Goal: Use online tool/utility: Use online tool/utility

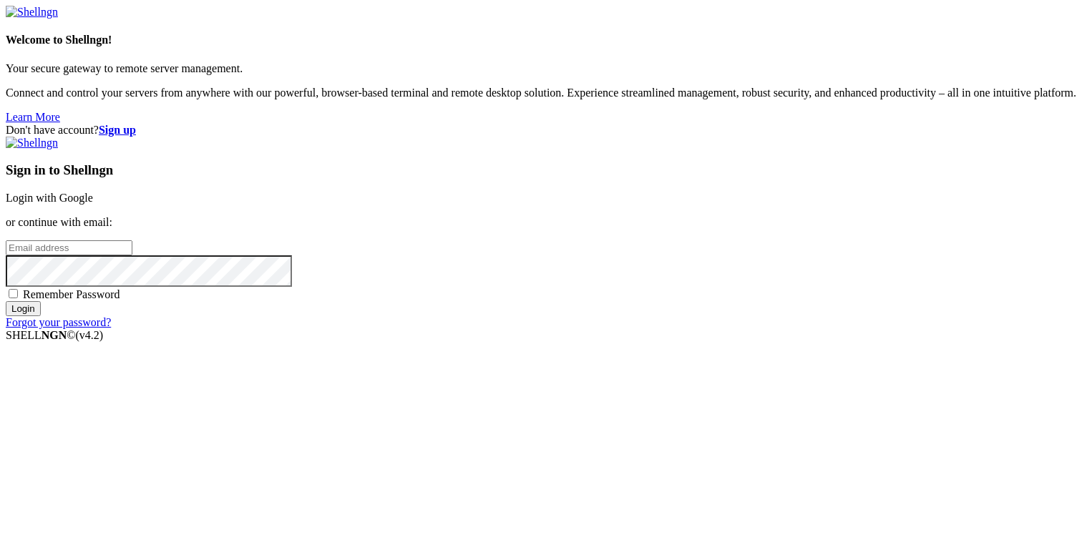
type input "[PERSON_NAME][EMAIL_ADDRESS][DOMAIN_NAME]"
click at [41, 316] on input "Login" at bounding box center [23, 308] width 35 height 15
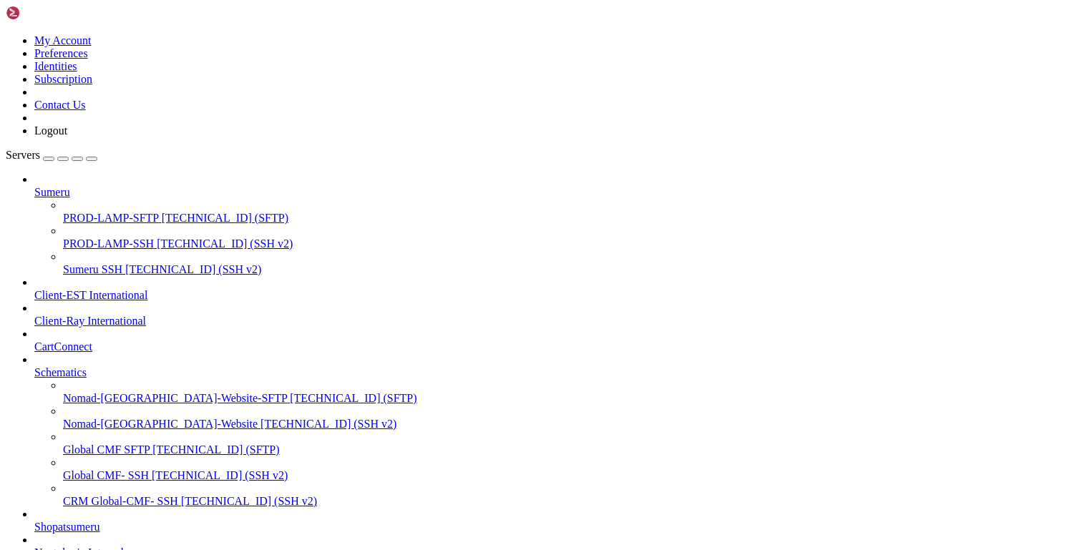
scroll to position [293, 0]
drag, startPoint x: 52, startPoint y: 1420, endPoint x: 364, endPoint y: 1434, distance: 312.9
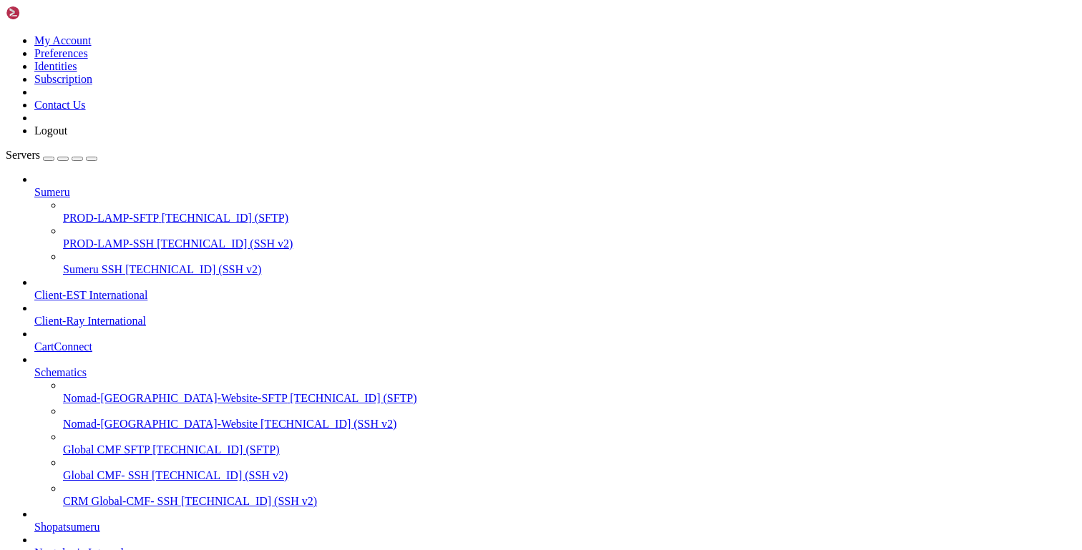
drag, startPoint x: 621, startPoint y: 1420, endPoint x: 62, endPoint y: 1418, distance: 559.4
copy x-row "git config --global --add [DOMAIN_NAME] /var/www/[DOMAIN_NAME][URL]"
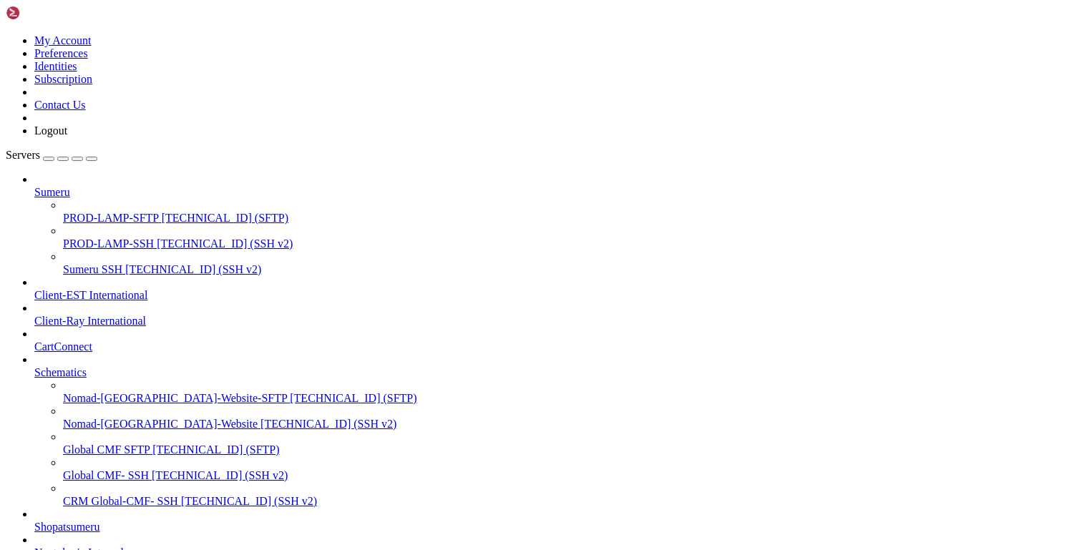
drag, startPoint x: 62, startPoint y: 1422, endPoint x: 311, endPoint y: 1416, distance: 249.0
drag, startPoint x: 57, startPoint y: 1422, endPoint x: 611, endPoint y: 1415, distance: 553.7
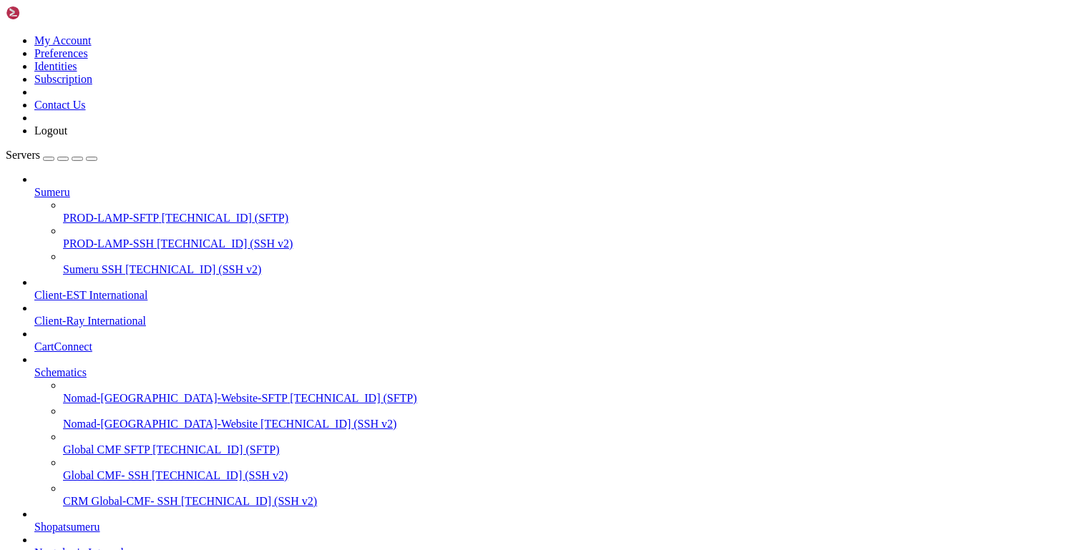
copy x-row "git config --global --add [DOMAIN_NAME] /var/www/[DOMAIN_NAME][URL]"
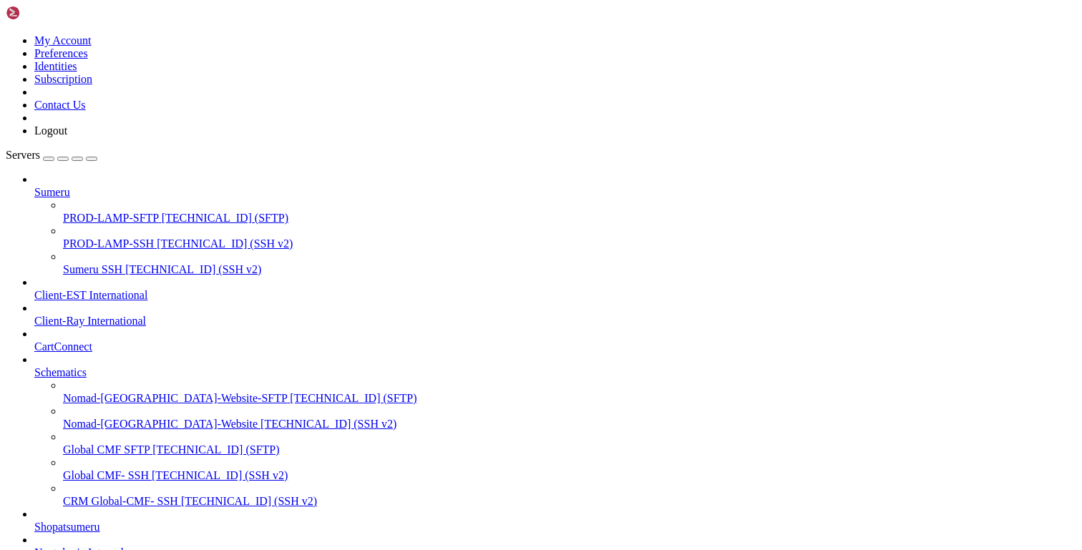
scroll to position [987, 0]
